Goal: Find contact information: Find contact information

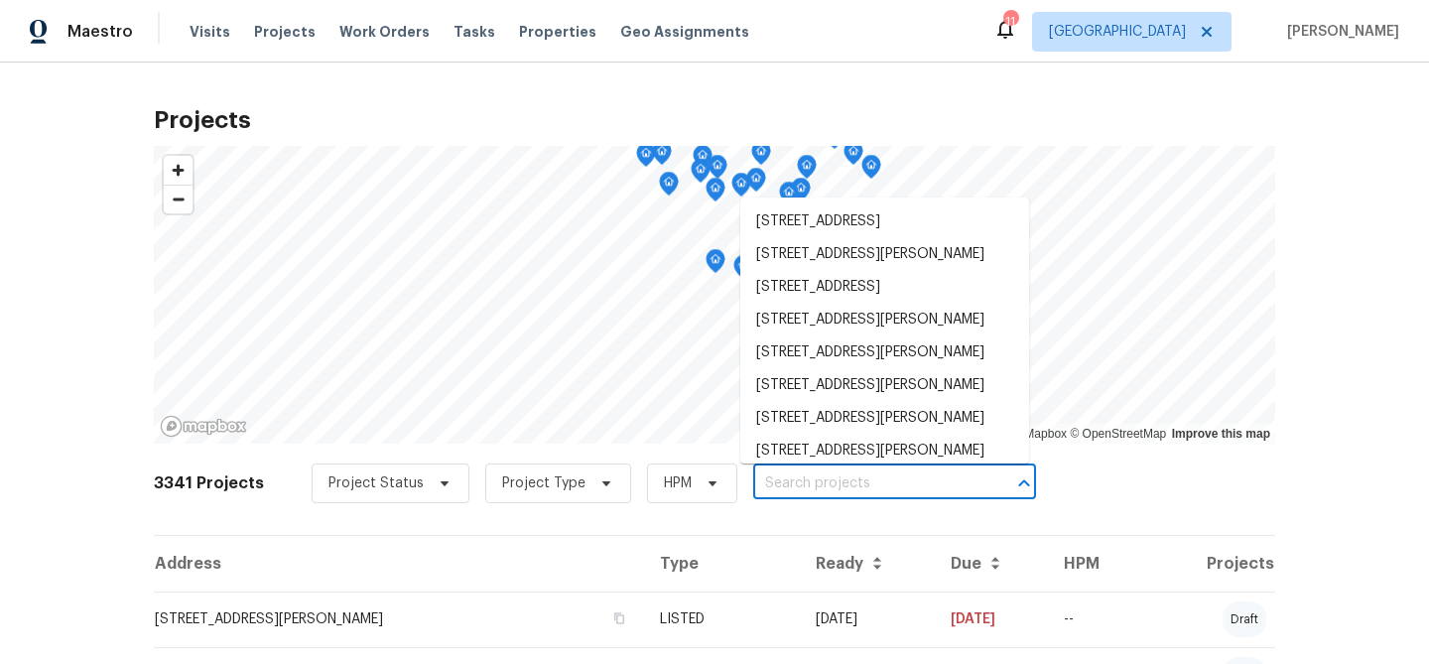
click at [865, 480] on input "text" at bounding box center [866, 484] width 227 height 31
type input "g"
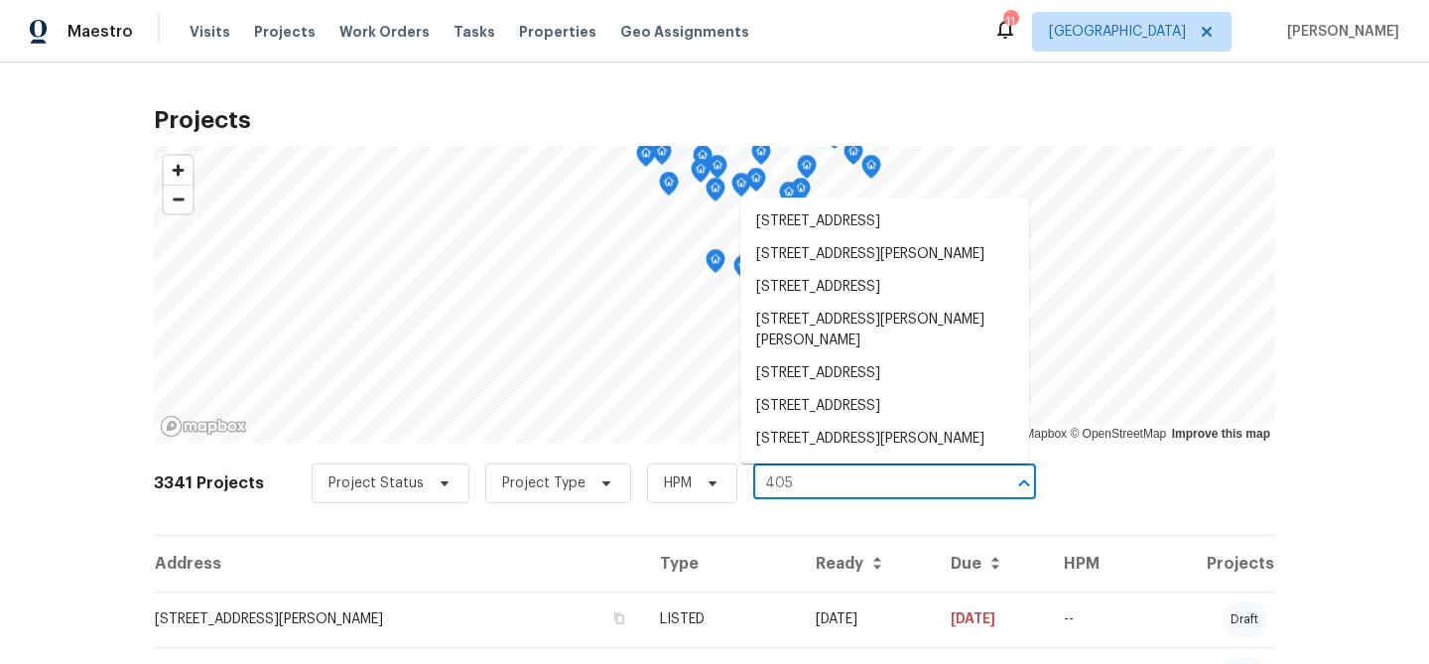
type input "405 e"
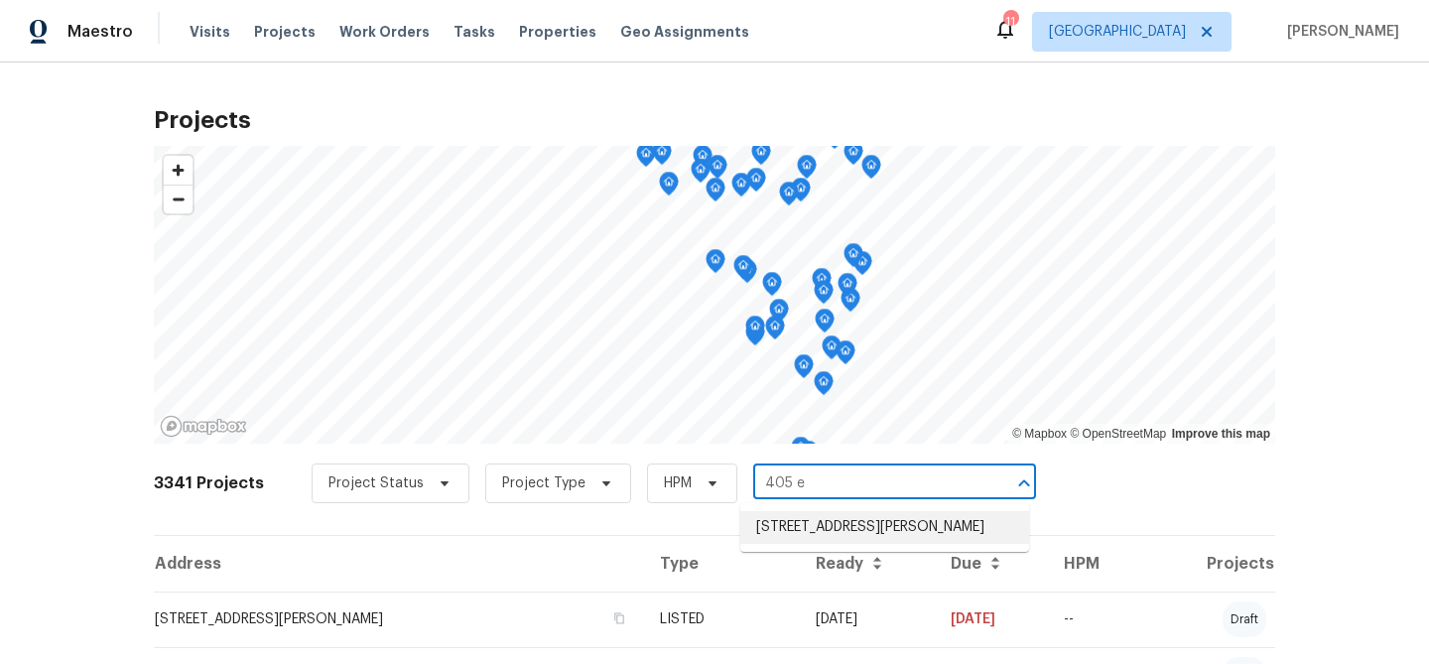
click at [819, 524] on li "[STREET_ADDRESS][PERSON_NAME]" at bounding box center [884, 527] width 289 height 33
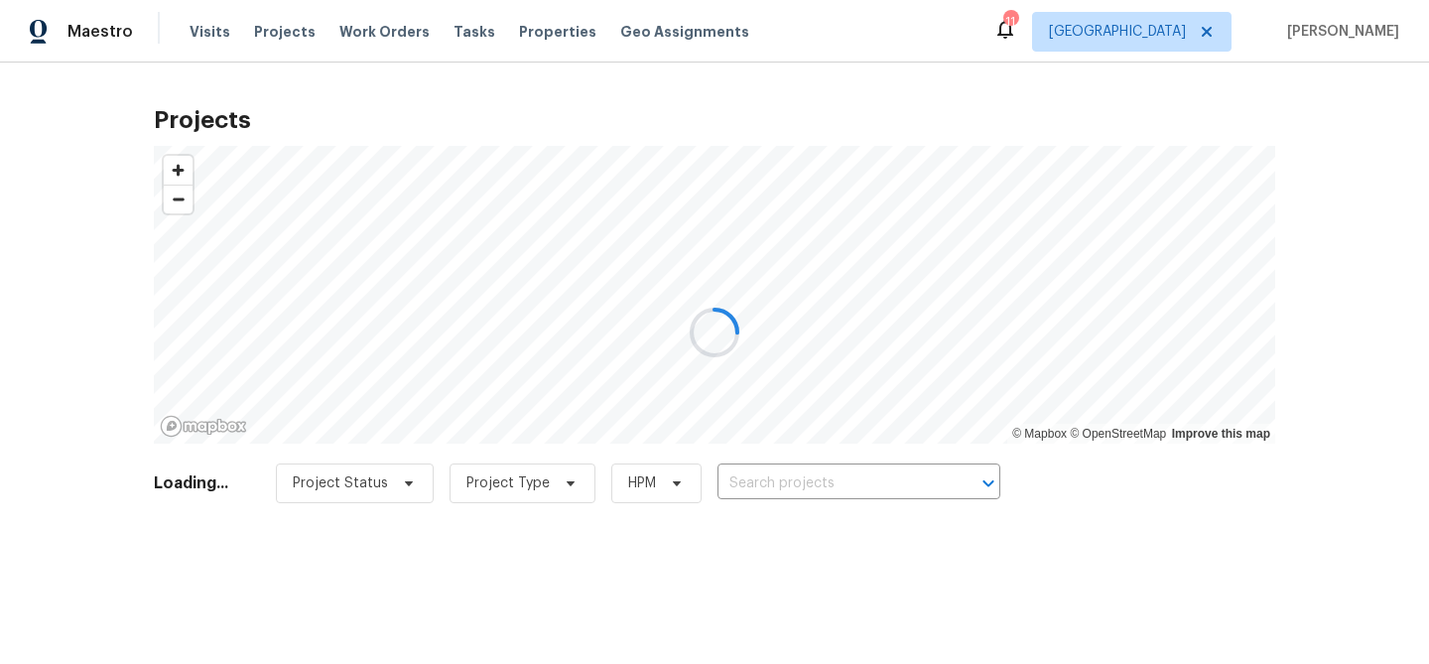
type input "[STREET_ADDRESS][PERSON_NAME]"
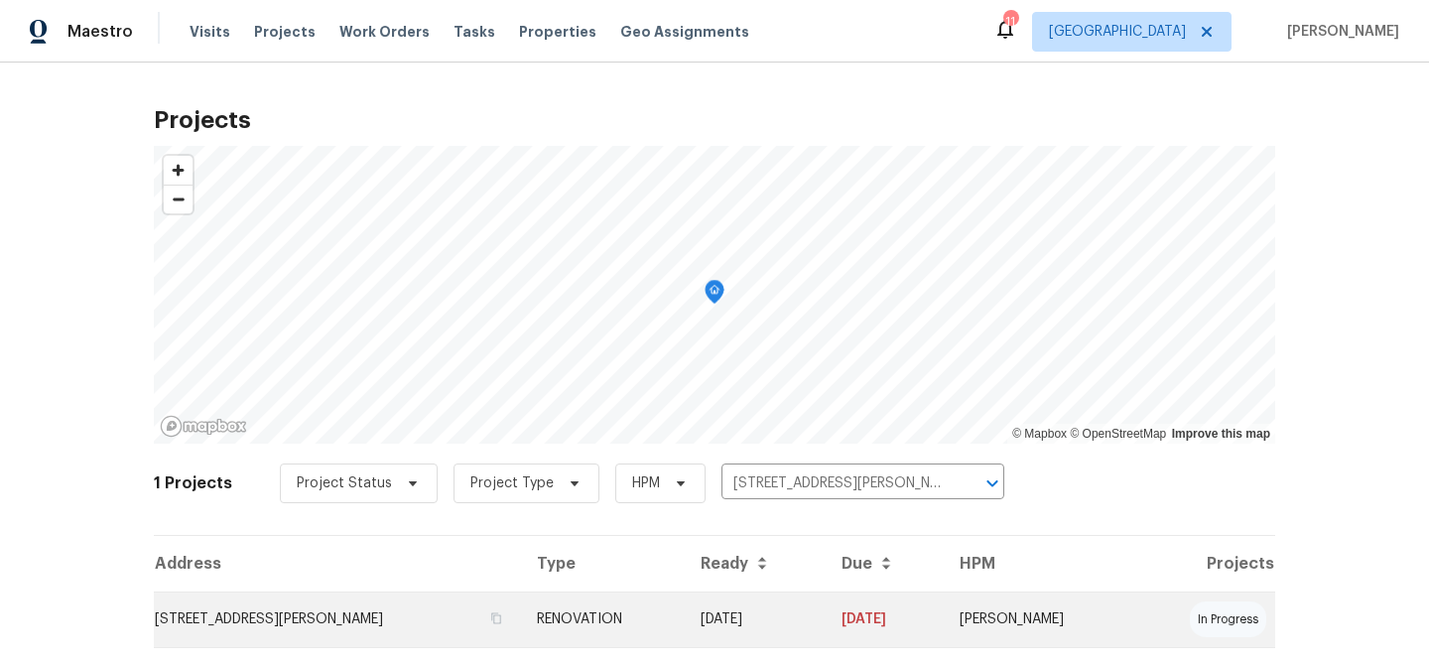
click at [276, 616] on td "[STREET_ADDRESS][PERSON_NAME]" at bounding box center [337, 620] width 367 height 56
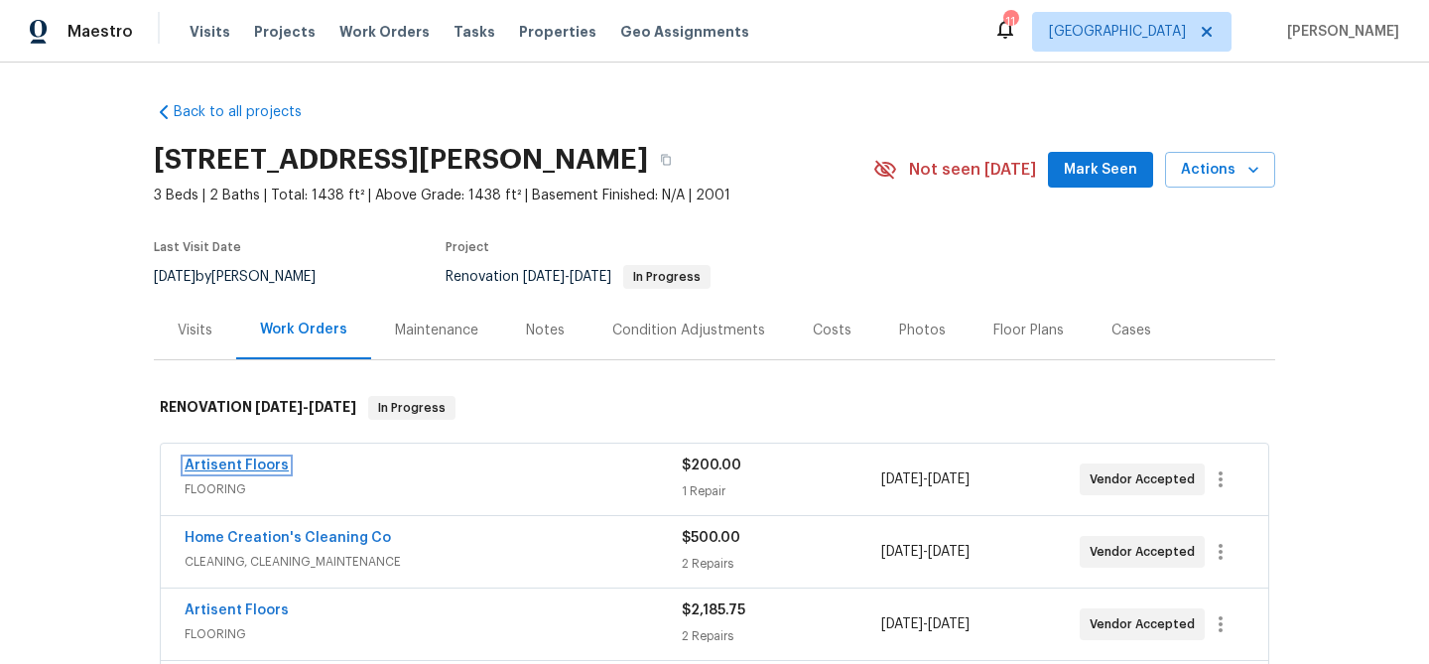
click at [269, 464] on link "Artisent Floors" at bounding box center [237, 466] width 104 height 14
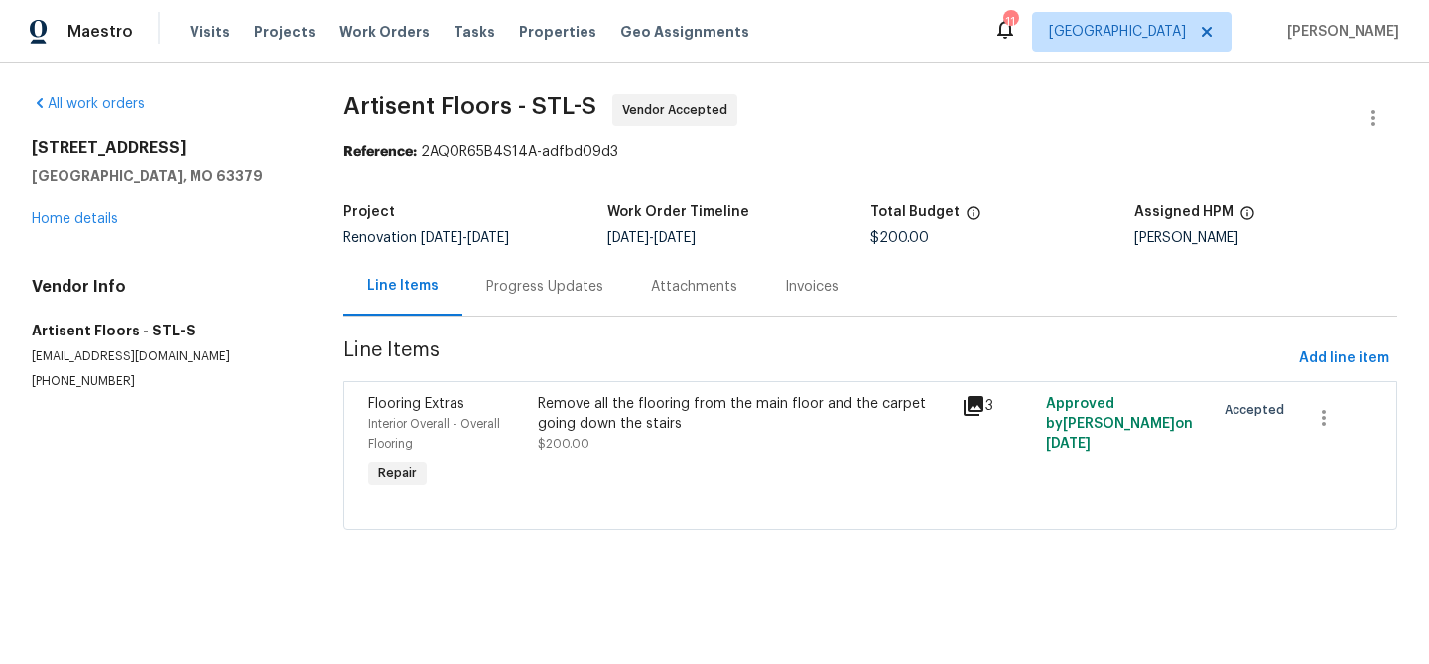
click at [809, 289] on div "Invoices" at bounding box center [812, 287] width 54 height 20
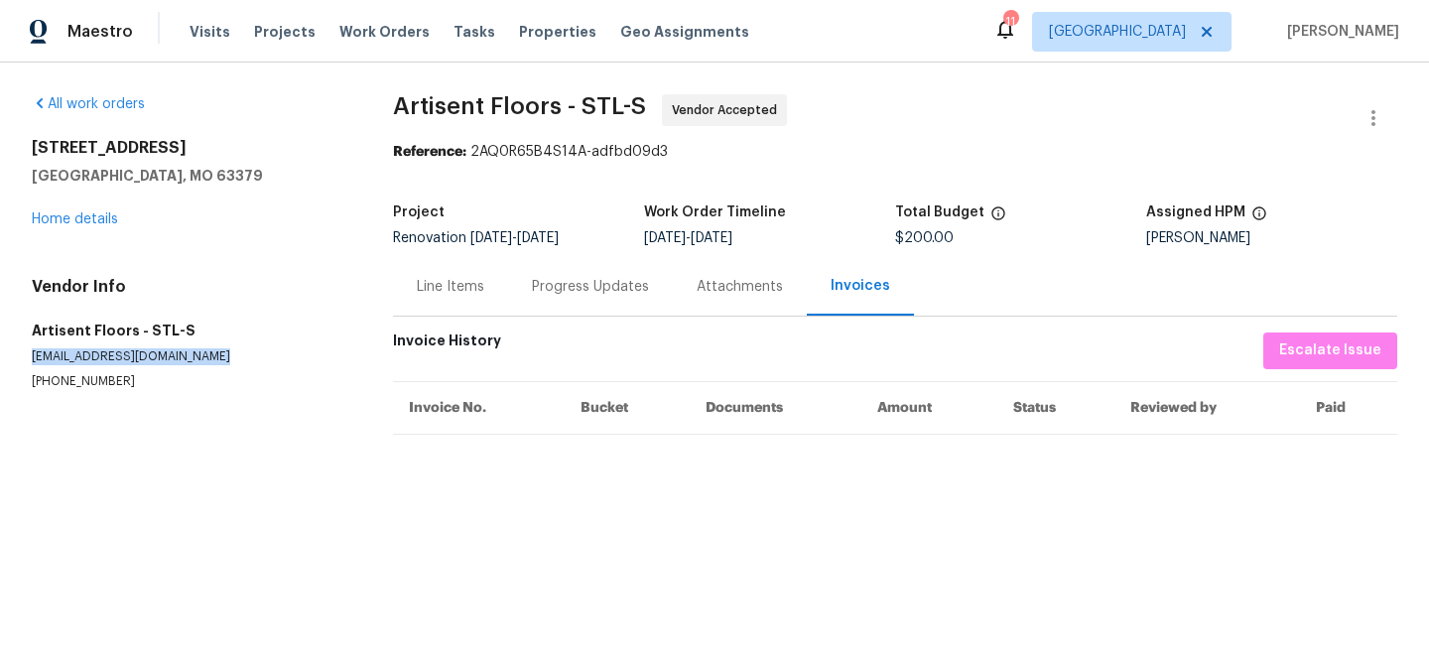
drag, startPoint x: 204, startPoint y: 356, endPoint x: 31, endPoint y: 356, distance: 173.7
click at [31, 356] on div "All work orders [STREET_ADDRESS][PERSON_NAME] Home details Vendor Info Artisent…" at bounding box center [714, 266] width 1429 height 407
copy p "[EMAIL_ADDRESS][DOMAIN_NAME]"
